Goal: Information Seeking & Learning: Learn about a topic

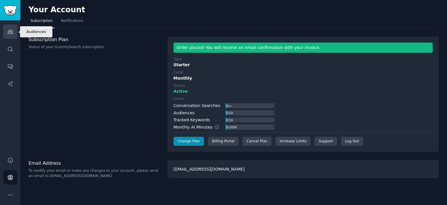
click at [11, 30] on icon "Sidebar" at bounding box center [10, 32] width 6 height 6
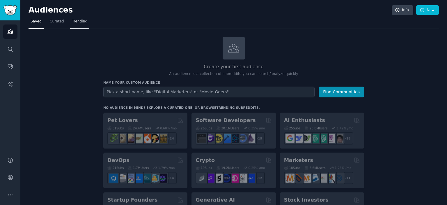
click at [77, 24] on link "Trending" at bounding box center [79, 23] width 19 height 12
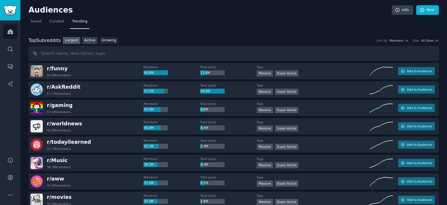
click at [87, 38] on link "Active" at bounding box center [89, 40] width 15 height 7
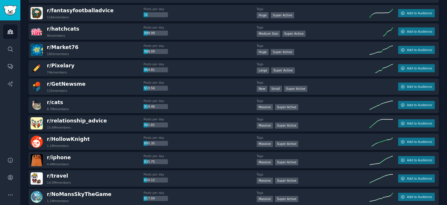
scroll to position [408, 0]
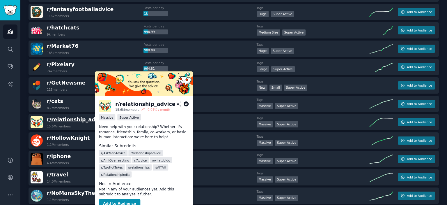
click at [90, 119] on span "r/ relationship_advice" at bounding box center [77, 119] width 60 height 6
click at [58, 116] on span "r/ relationship_advice" at bounding box center [77, 119] width 60 height 6
click at [119, 199] on button "Add to Audience" at bounding box center [119, 203] width 41 height 9
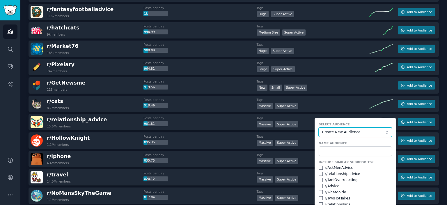
click at [339, 133] on span "Create New Audience" at bounding box center [354, 132] width 64 height 5
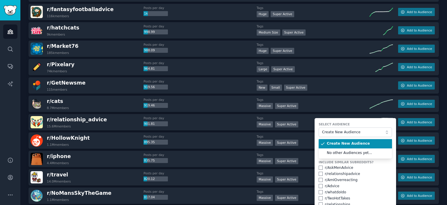
click at [346, 122] on label "Select Audience" at bounding box center [355, 124] width 73 height 4
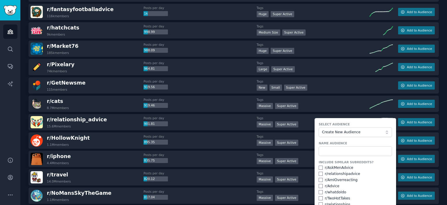
click at [114, 118] on div "r/ relationship_advice 15.6M members" at bounding box center [87, 122] width 113 height 12
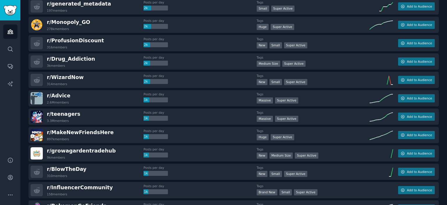
scroll to position [0, 0]
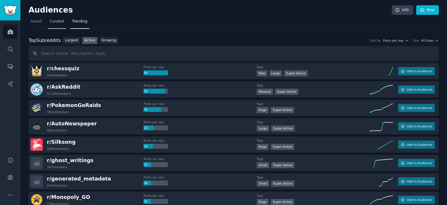
click at [54, 25] on link "Curated" at bounding box center [57, 23] width 18 height 12
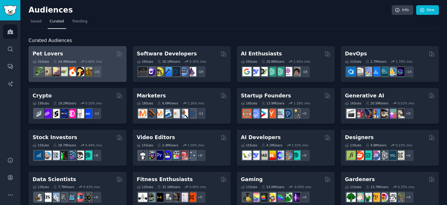
click at [50, 53] on h2 "Pet Lovers" at bounding box center [48, 53] width 31 height 7
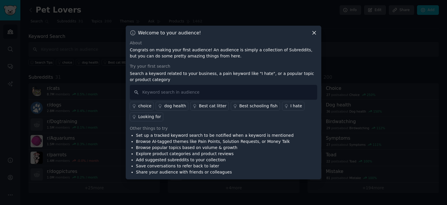
click at [316, 34] on icon at bounding box center [314, 32] width 3 height 3
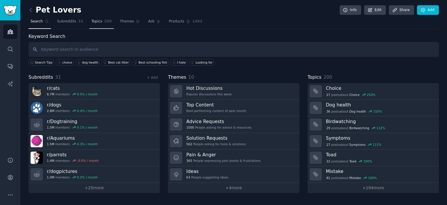
click at [95, 21] on span "Topics" at bounding box center [96, 21] width 11 height 5
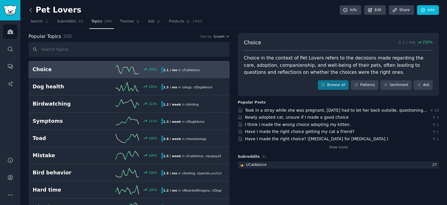
click at [33, 10] on icon at bounding box center [31, 10] width 6 height 6
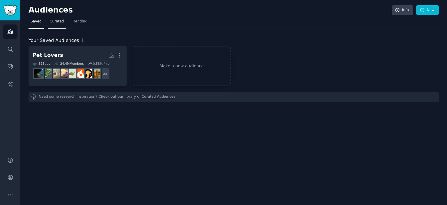
click at [52, 20] on span "Curated" at bounding box center [57, 21] width 14 height 5
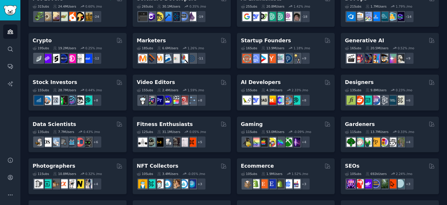
scroll to position [58, 0]
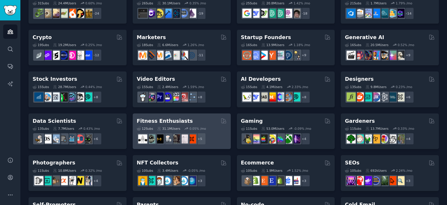
click at [156, 120] on h2 "Fitness Enthusiasts" at bounding box center [165, 120] width 56 height 7
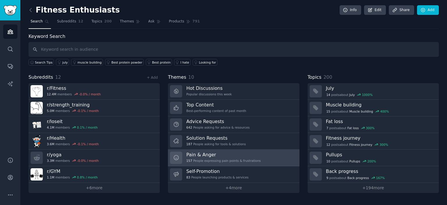
click at [210, 157] on div "Pain & Anger 157 People expressing pain points & frustrations" at bounding box center [223, 157] width 75 height 12
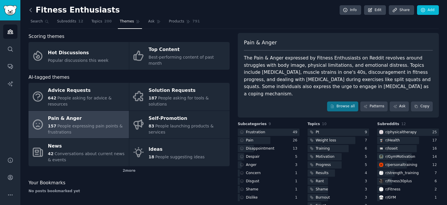
click at [29, 8] on icon at bounding box center [31, 10] width 6 height 6
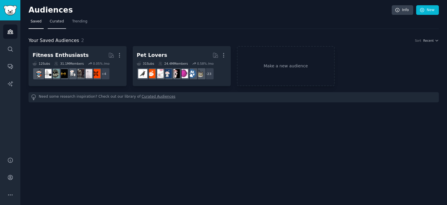
click at [62, 21] on link "Curated" at bounding box center [57, 23] width 18 height 12
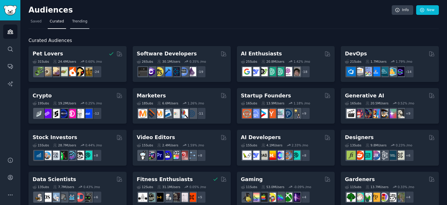
click at [82, 25] on link "Trending" at bounding box center [79, 23] width 19 height 12
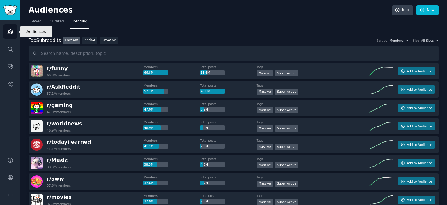
click at [10, 31] on icon "Sidebar" at bounding box center [10, 32] width 5 height 4
